Goal: Communication & Community: Ask a question

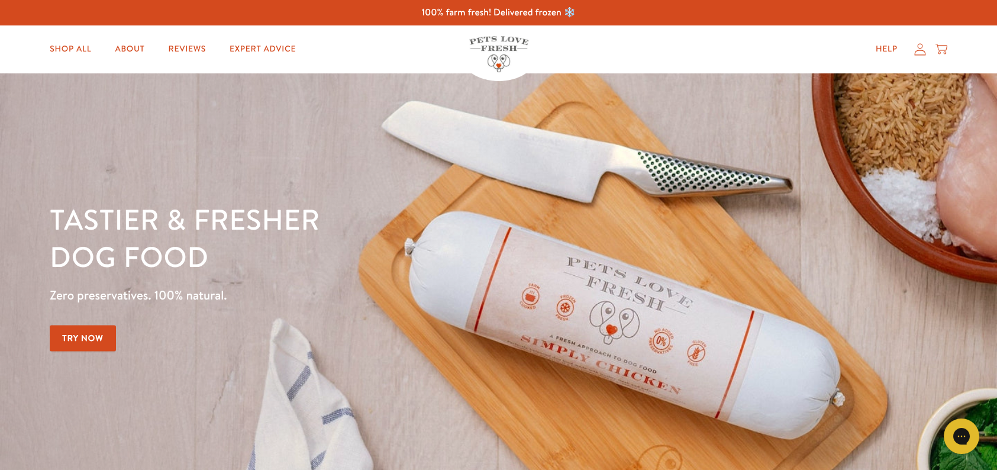
click at [505, 42] on img at bounding box center [498, 54] width 59 height 36
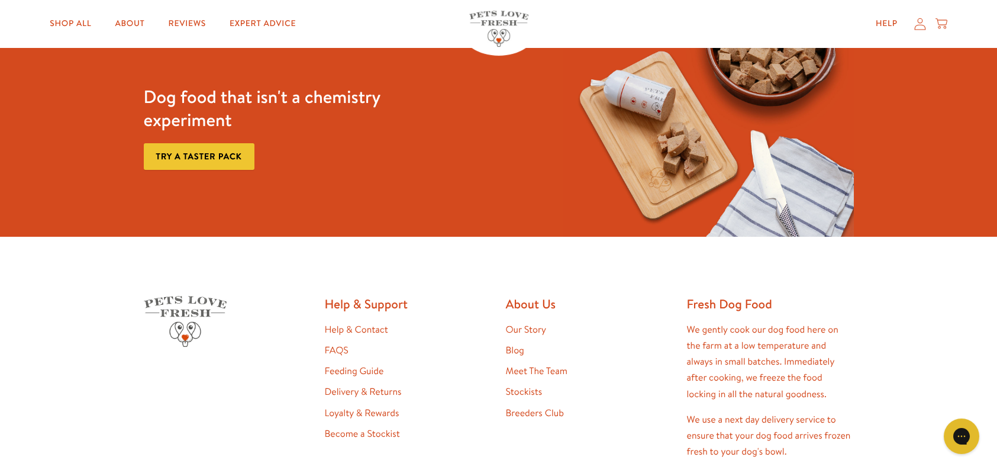
scroll to position [2194, 0]
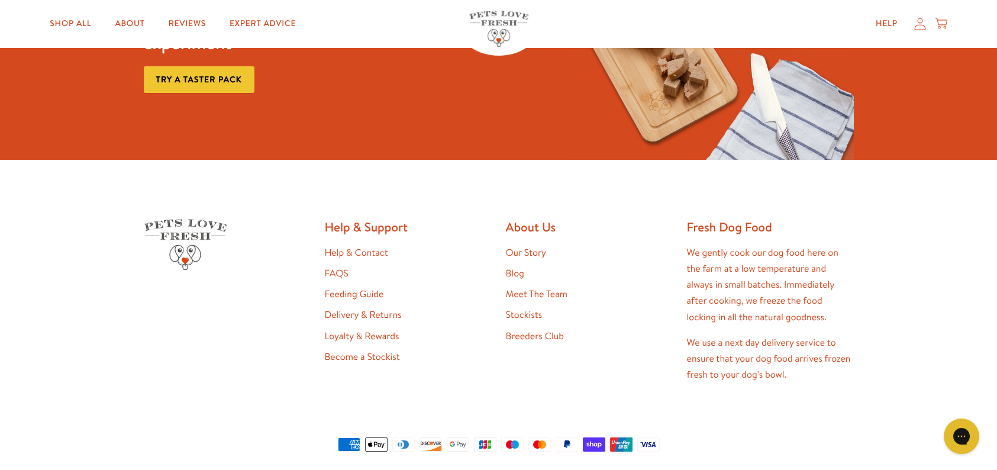
click at [372, 246] on link "Help & Contact" at bounding box center [356, 252] width 63 height 13
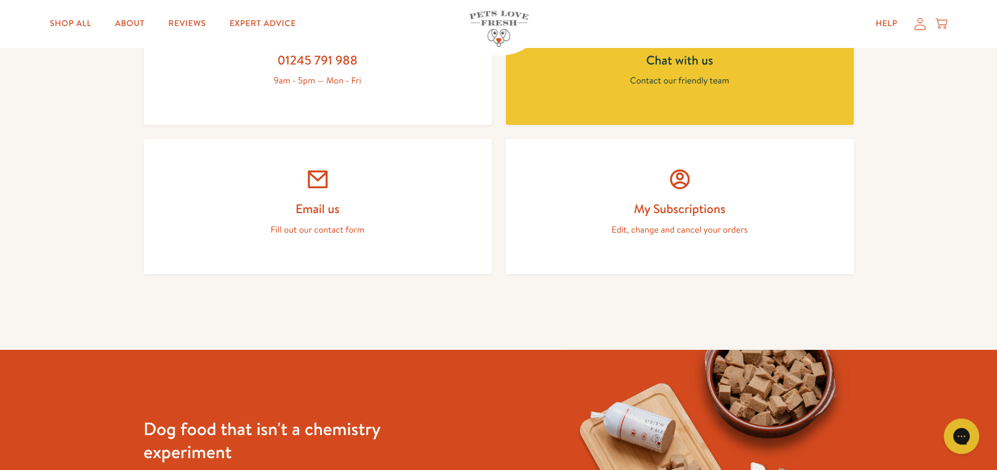
scroll to position [591, 0]
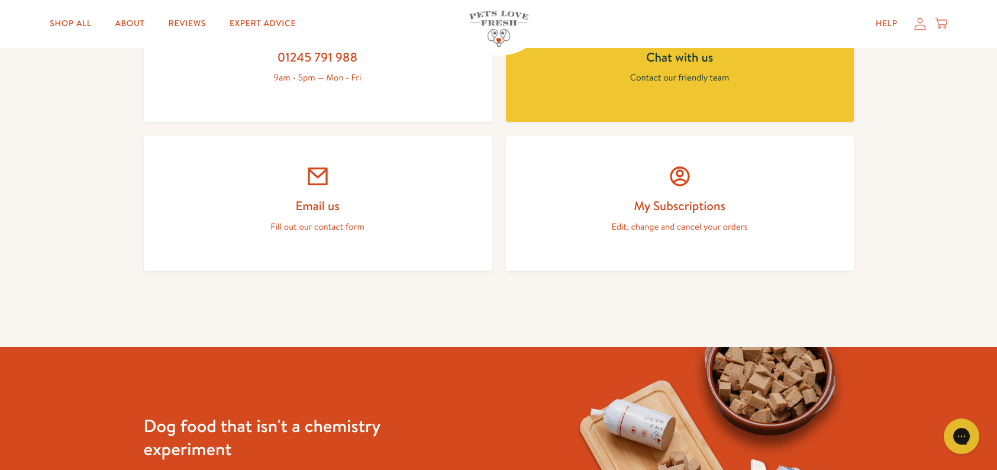
click at [308, 220] on p "Fill out our contact form" at bounding box center [317, 226] width 291 height 15
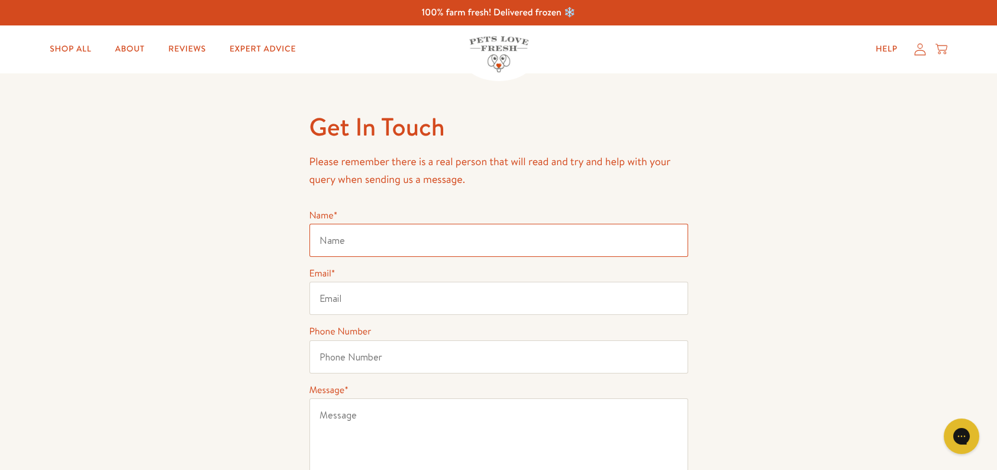
click at [376, 239] on input "Name *" at bounding box center [498, 240] width 379 height 33
type input "Tara Hamdi"
type input "hello@onlyrescues.com"
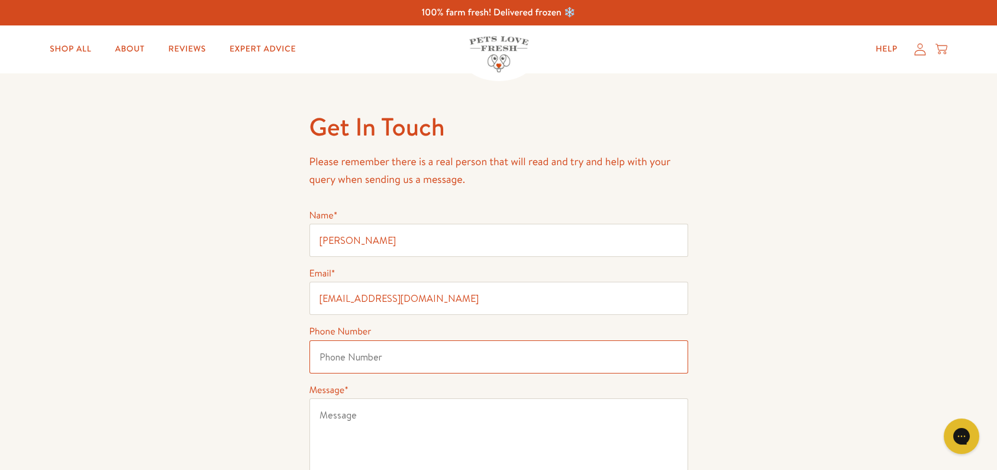
click at [383, 347] on input "Phone Number" at bounding box center [498, 356] width 379 height 33
paste input "07745725791"
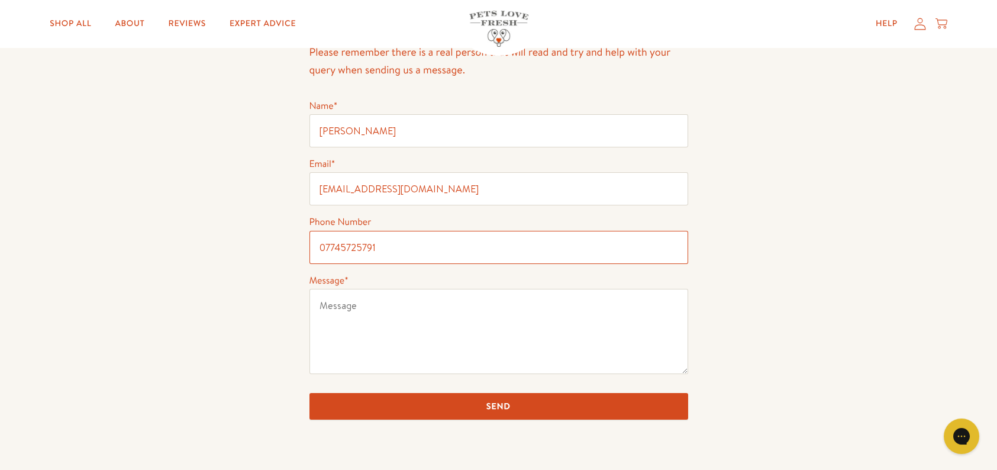
scroll to position [118, 0]
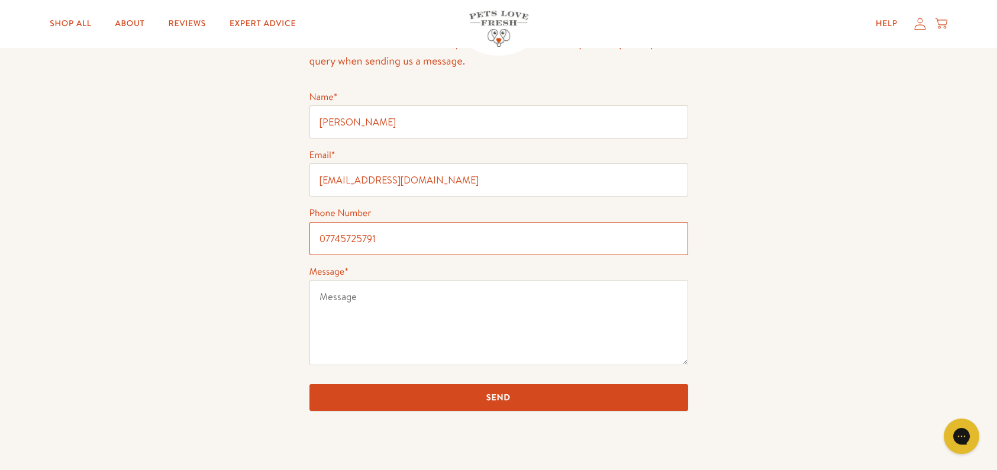
type input "07745725791"
click at [368, 286] on textarea "Message *" at bounding box center [498, 322] width 379 height 85
paste textarea "Hello, I’m reaching out from Only Rescues, the UK’s only dedicated pet adoption…"
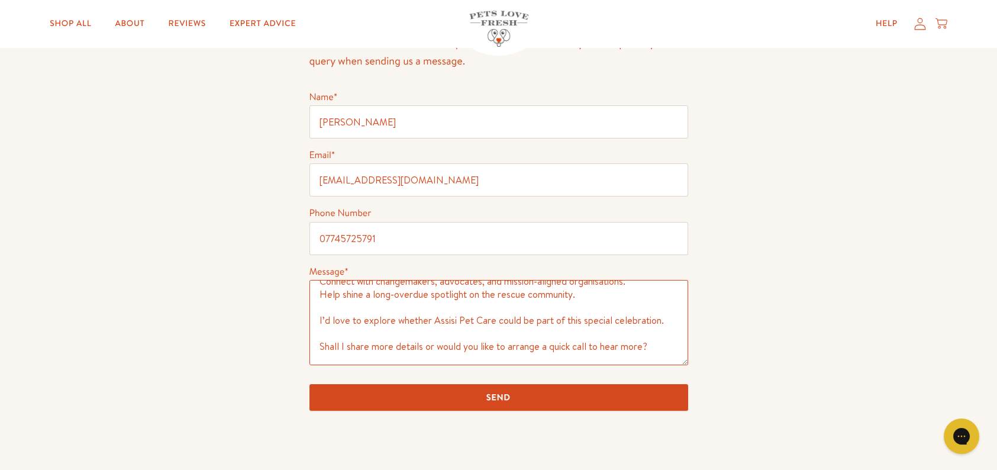
scroll to position [178, 0]
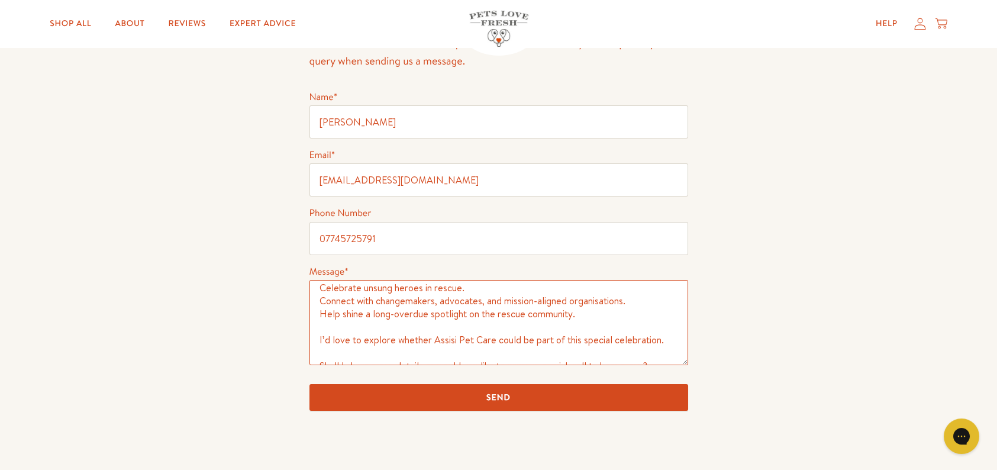
drag, startPoint x: 490, startPoint y: 338, endPoint x: 430, endPoint y: 337, distance: 60.3
click at [430, 337] on textarea "Hello, I’m reaching out from Only Rescues, the UK’s only dedicated pet adoption…" at bounding box center [498, 322] width 379 height 85
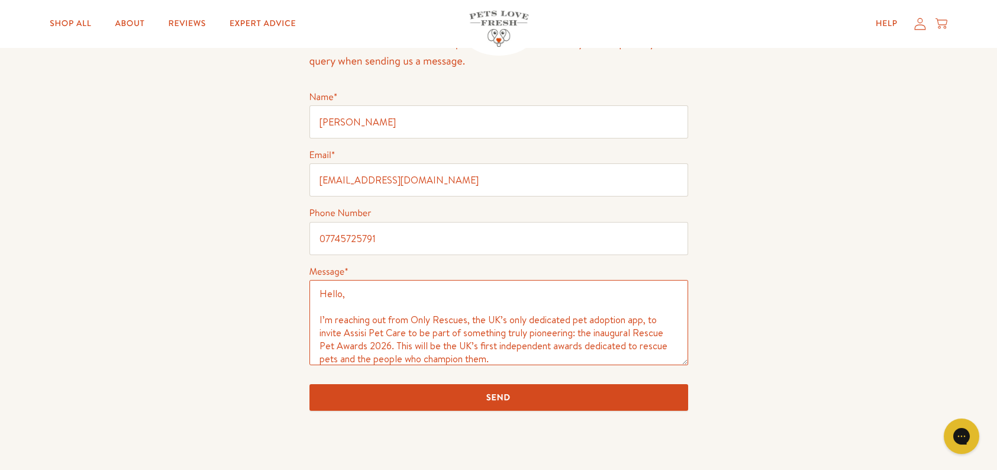
scroll to position [1, 0]
drag, startPoint x: 402, startPoint y: 333, endPoint x: 345, endPoint y: 331, distance: 56.2
click at [345, 331] on textarea "Hello, I’m reaching out from Only Rescues, the UK’s only dedicated pet adoption…" at bounding box center [498, 322] width 379 height 85
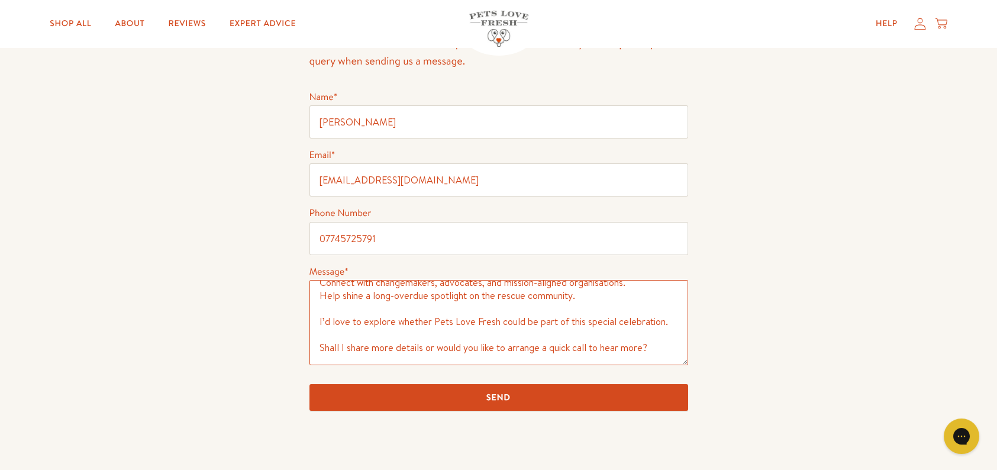
scroll to position [247, 0]
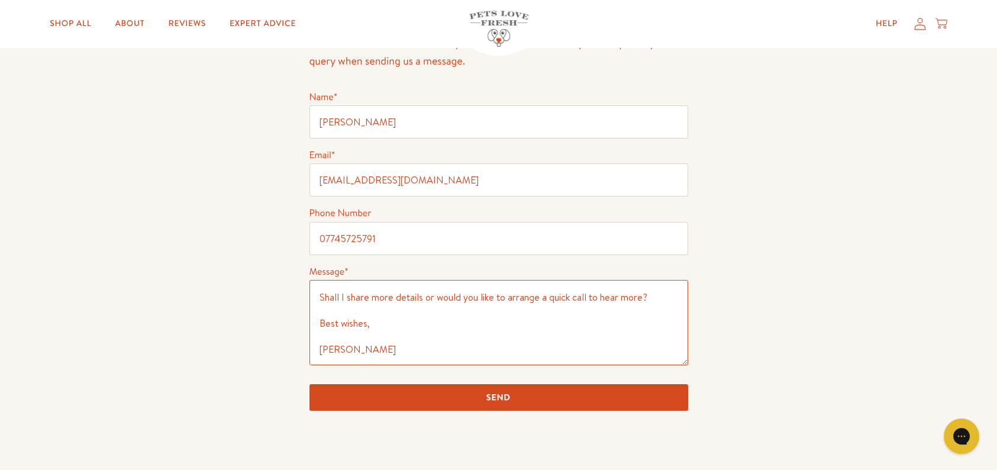
click at [344, 344] on textarea "Hello, I’m reaching out from Only Rescues, the UK’s only dedicated pet adoption…" at bounding box center [498, 322] width 379 height 85
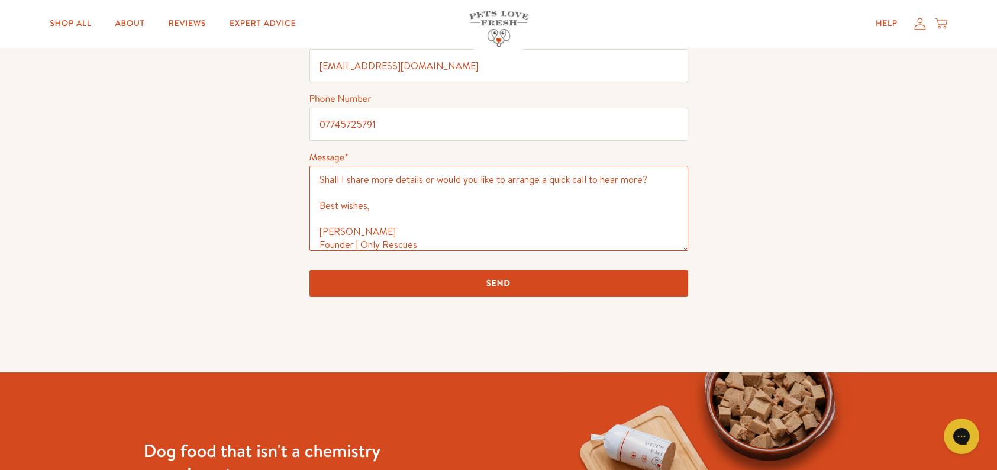
scroll to position [237, 0]
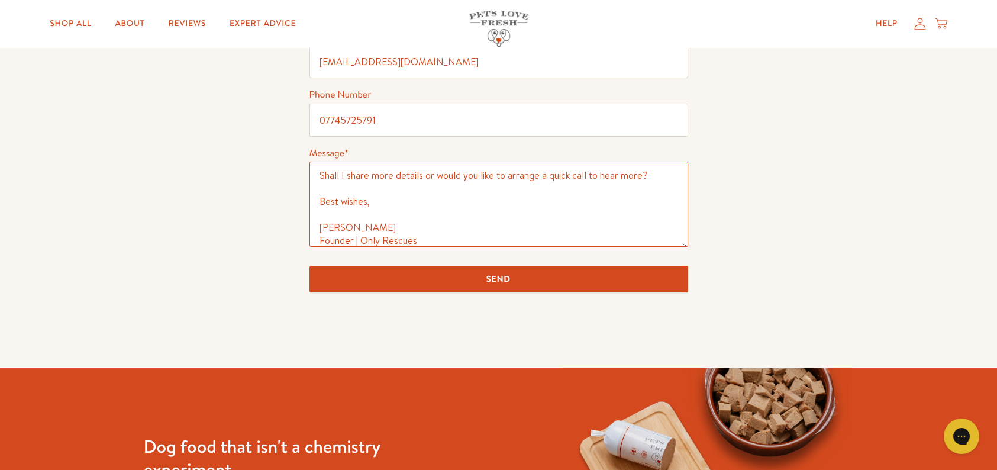
type textarea "Hello, I’m reaching out from Only Rescues, the UK’s only dedicated pet adoption…"
click at [489, 278] on input "Send" at bounding box center [498, 279] width 379 height 27
